Goal: Task Accomplishment & Management: Manage account settings

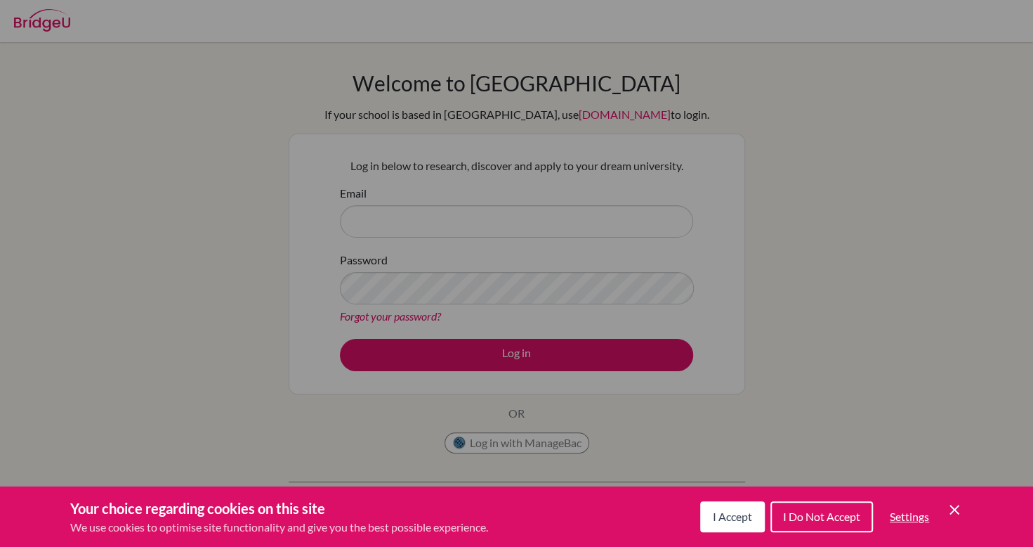
click at [562, 211] on div "Cookie Preferences" at bounding box center [516, 273] width 1033 height 547
click at [724, 528] on button "I Accept" at bounding box center [732, 516] width 65 height 31
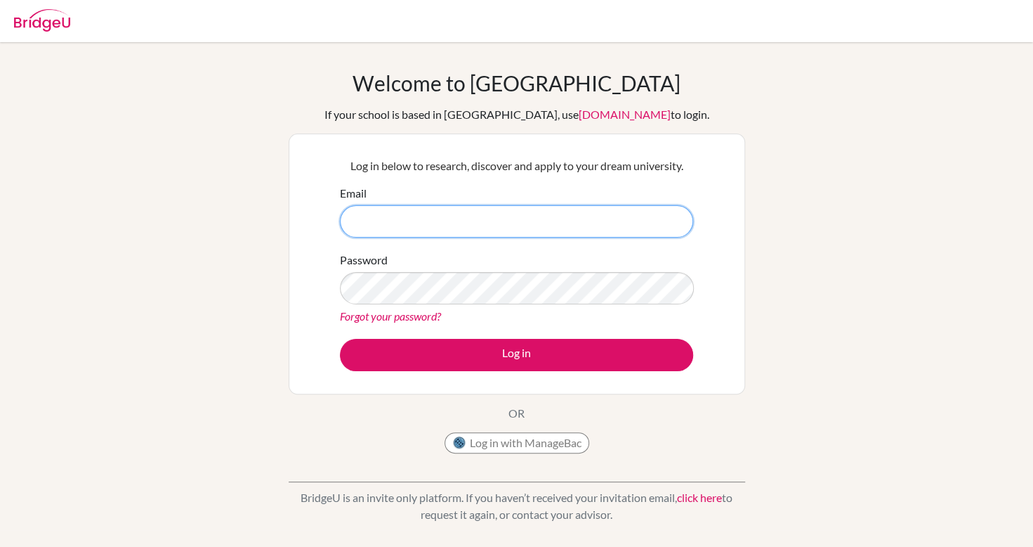
click at [596, 233] on input "Email" at bounding box center [516, 221] width 353 height 32
type input "t"
click at [412, 221] on input "[EMAIL_ADDRESS][DOMAIN_NAME]" at bounding box center [516, 221] width 353 height 32
click at [430, 217] on input "[EMAIL_ADDRESS][DOMAIN_NAME]" at bounding box center [516, 221] width 353 height 32
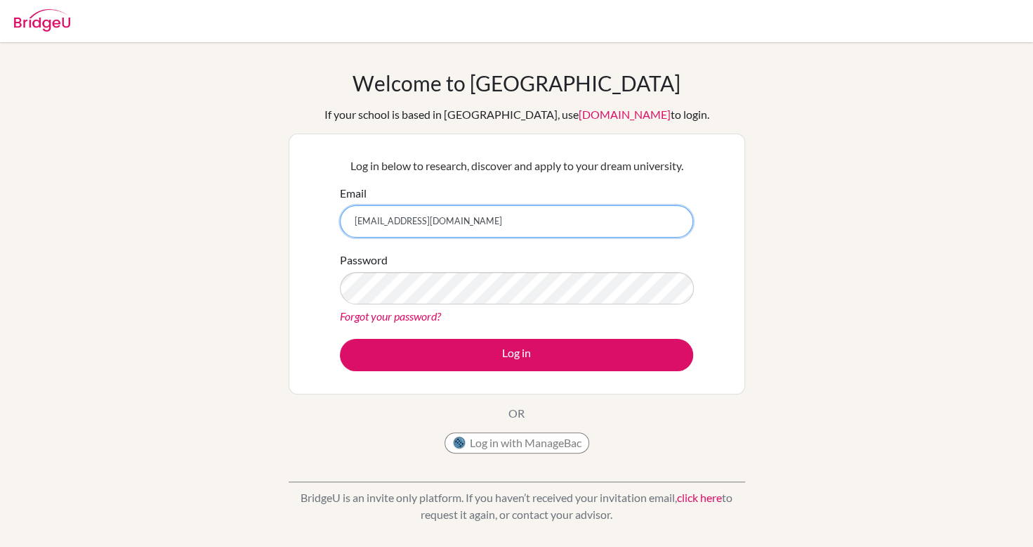
type input "[EMAIL_ADDRESS][DOMAIN_NAME]"
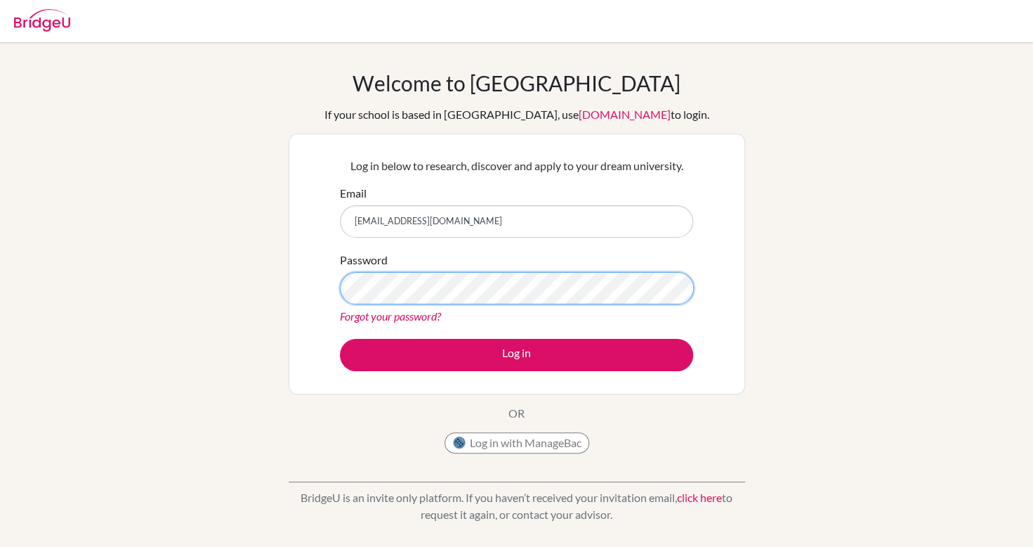
click at [340, 339] on button "Log in" at bounding box center [516, 355] width 353 height 32
